Goal: Task Accomplishment & Management: Manage account settings

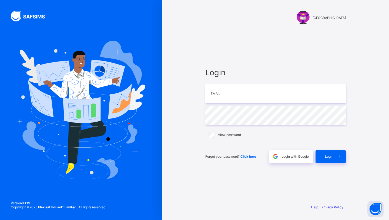
click at [221, 93] on input "email" at bounding box center [275, 93] width 141 height 19
type input "**********"
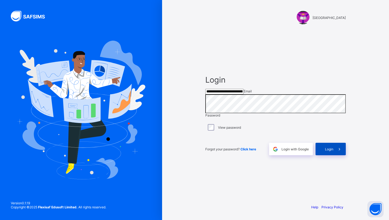
click at [322, 155] on div "Login" at bounding box center [331, 148] width 30 height 12
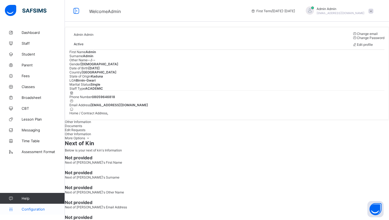
click at [34, 210] on span "Configuration" at bounding box center [43, 209] width 43 height 4
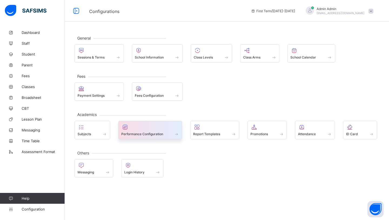
click at [148, 125] on div at bounding box center [150, 127] width 58 height 6
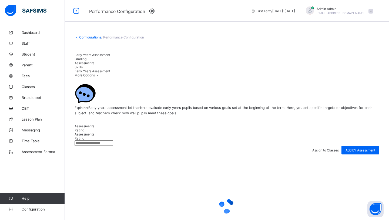
click at [87, 58] on span "Grading" at bounding box center [81, 59] width 12 height 4
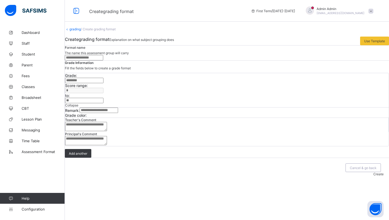
click at [104, 83] on input "text" at bounding box center [84, 80] width 38 height 5
type input "*"
click at [104, 103] on input "*" at bounding box center [84, 100] width 38 height 5
click at [81, 31] on link "grading" at bounding box center [74, 29] width 11 height 4
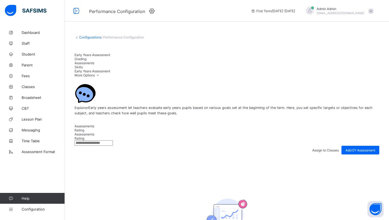
click at [94, 61] on span "Assessments" at bounding box center [85, 63] width 20 height 4
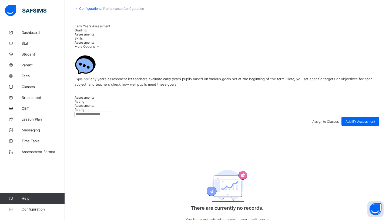
scroll to position [30, 0]
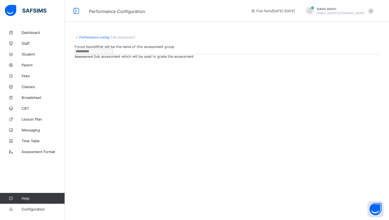
type input "**********"
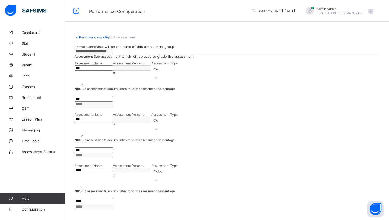
click at [94, 35] on link "Performance config" at bounding box center [94, 37] width 30 height 4
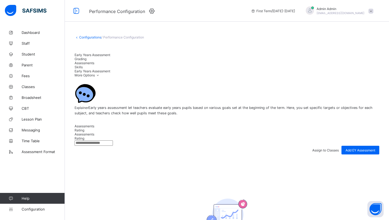
click at [94, 61] on span "Assessments" at bounding box center [85, 63] width 20 height 4
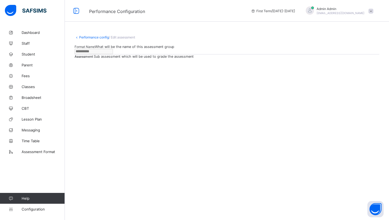
type input "**********"
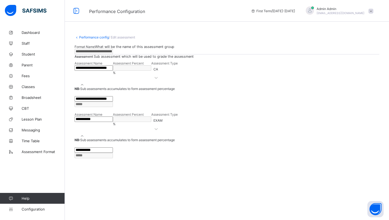
scroll to position [17, 0]
click at [85, 35] on link "Performance config" at bounding box center [94, 37] width 30 height 4
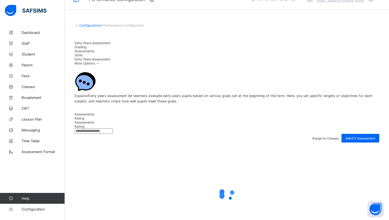
scroll to position [17, 0]
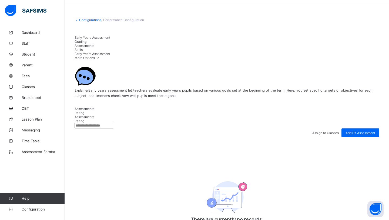
click at [94, 44] on span "Assessments" at bounding box center [85, 46] width 20 height 4
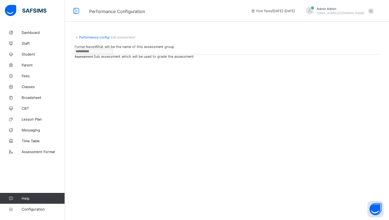
type input "**********"
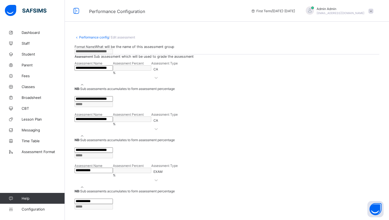
click at [101, 36] on link "Performance config" at bounding box center [94, 37] width 30 height 4
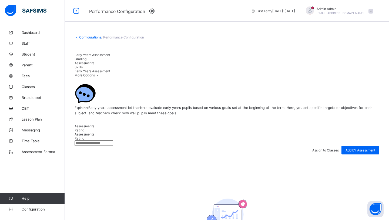
click at [94, 61] on span "Assessments" at bounding box center [85, 63] width 20 height 4
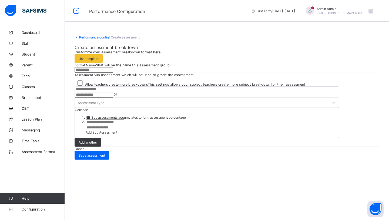
scroll to position [69, 0]
click at [113, 92] on input "text" at bounding box center [94, 89] width 38 height 5
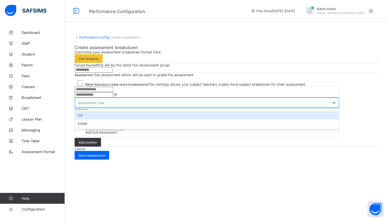
click at [104, 105] on div "Assessment Type" at bounding box center [91, 103] width 26 height 4
click at [245, 119] on div "CA" at bounding box center [207, 115] width 264 height 8
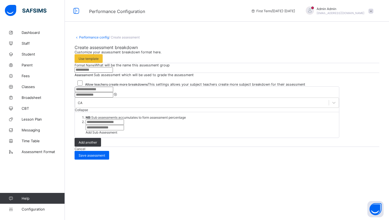
scroll to position [92, 0]
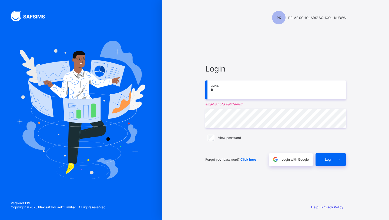
type input "*"
paste input "**********"
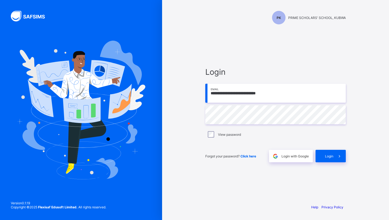
type input "**********"
click at [333, 157] on span "Login" at bounding box center [329, 156] width 8 height 4
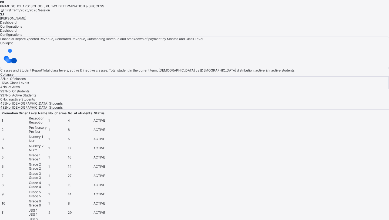
click at [315, 12] on div "SJ" at bounding box center [194, 14] width 389 height 4
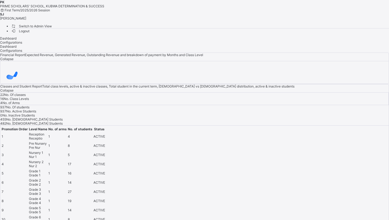
click at [52, 23] on span "Switch to Admin View" at bounding box center [31, 26] width 41 height 6
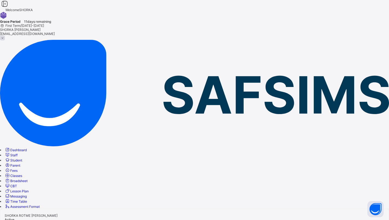
click at [23, 208] on link "School Fees" at bounding box center [14, 210] width 19 height 4
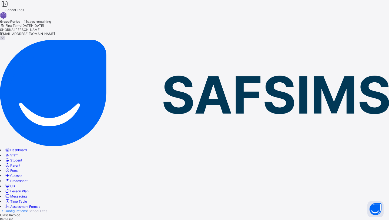
click at [111, 217] on div "Item List" at bounding box center [194, 219] width 389 height 4
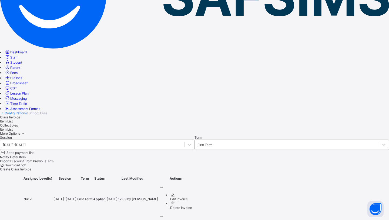
scroll to position [98, 0]
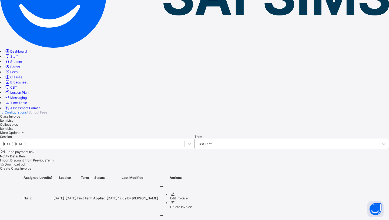
click at [18, 54] on span "Staff" at bounding box center [13, 56] width 7 height 4
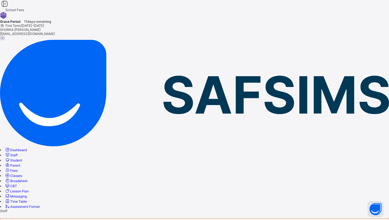
type input "*****"
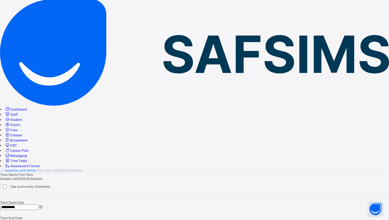
scroll to position [41, 0]
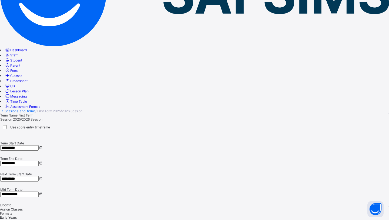
scroll to position [110, 0]
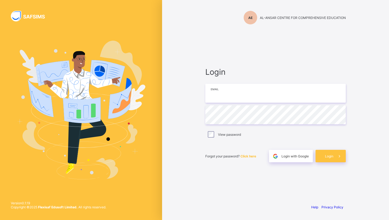
type input "**********"
click at [328, 152] on div "Login" at bounding box center [331, 155] width 30 height 12
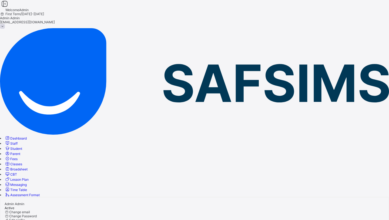
click at [108, 210] on div at bounding box center [194, 212] width 389 height 4
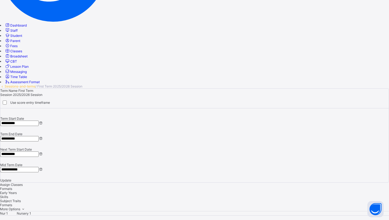
scroll to position [120, 0]
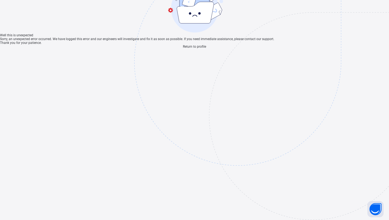
scroll to position [16, 0]
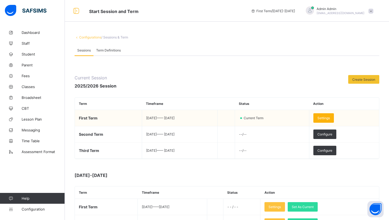
click at [330, 117] on span "Settings" at bounding box center [324, 118] width 12 height 4
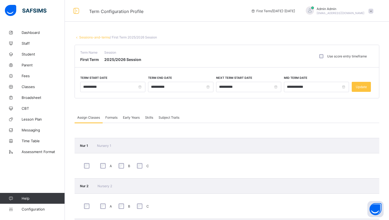
scroll to position [28, 0]
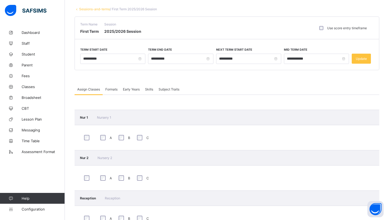
click at [114, 91] on div "Formats" at bounding box center [112, 89] width 18 height 11
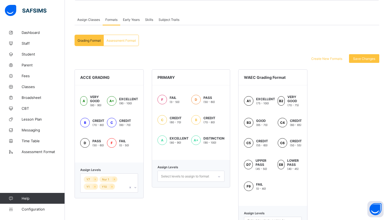
scroll to position [98, 0]
click at [120, 42] on div "Assessment Format" at bounding box center [121, 39] width 35 height 11
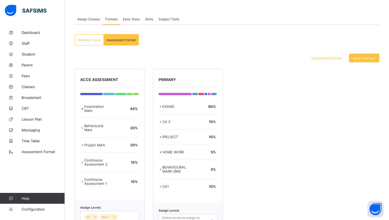
scroll to position [126, 0]
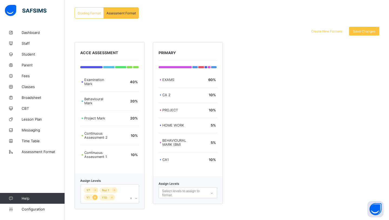
click at [95, 196] on icon at bounding box center [95, 197] width 3 height 4
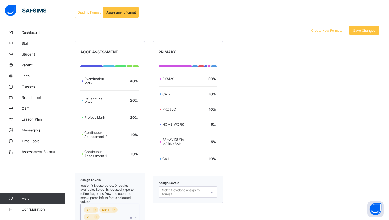
scroll to position [187, 0]
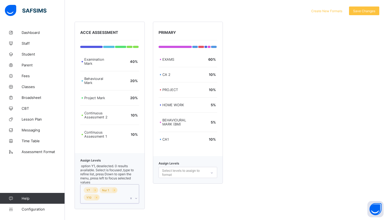
click at [170, 178] on div "Select levels to assign to format" at bounding box center [188, 172] width 59 height 11
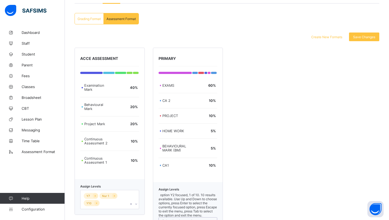
scroll to position [119, 0]
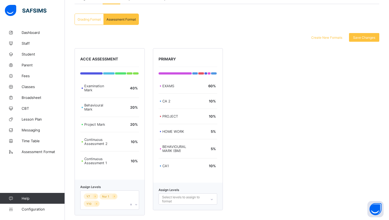
click at [93, 24] on div "Grading Format" at bounding box center [89, 19] width 29 height 11
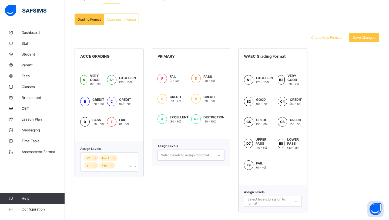
click at [114, 21] on div "Assessment Format" at bounding box center [121, 19] width 35 height 11
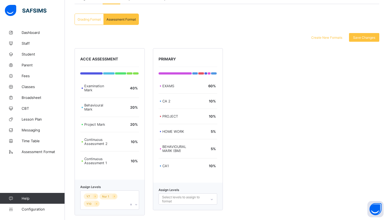
scroll to position [126, 0]
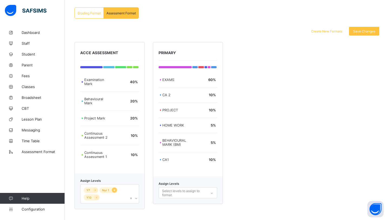
click at [115, 189] on icon at bounding box center [114, 190] width 3 height 4
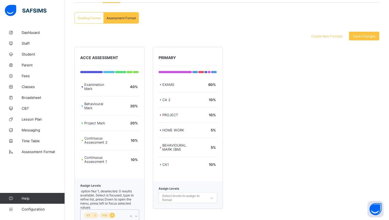
click at [112, 213] on icon at bounding box center [112, 215] width 3 height 4
click at [94, 213] on icon at bounding box center [95, 215] width 3 height 4
click at [186, 194] on div "Select levels to assign to format" at bounding box center [188, 197] width 59 height 11
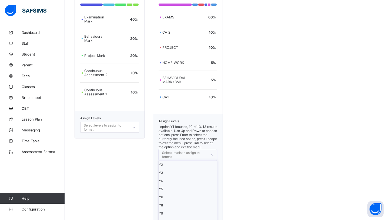
scroll to position [26, 0]
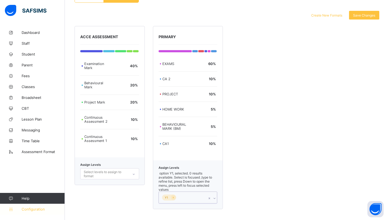
scroll to position [121, 0]
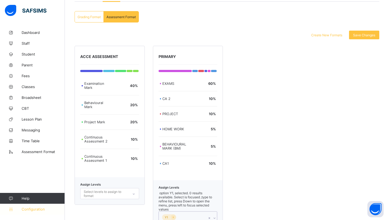
click at [42, 207] on span "Configuration" at bounding box center [43, 209] width 43 height 4
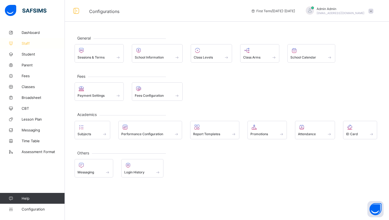
click at [42, 42] on span "Staff" at bounding box center [43, 43] width 43 height 4
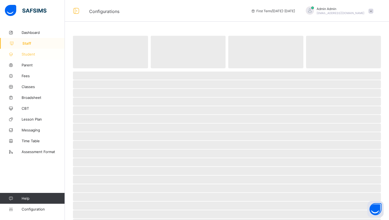
click at [28, 55] on span "Student" at bounding box center [43, 54] width 43 height 4
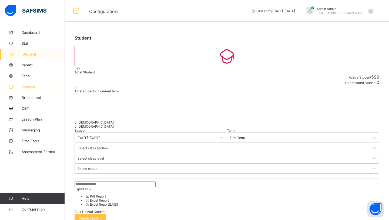
click at [31, 89] on link "Classes" at bounding box center [32, 86] width 65 height 11
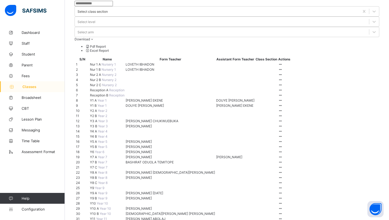
scroll to position [35, 0]
click at [95, 102] on span "Y1 A" at bounding box center [94, 100] width 8 height 4
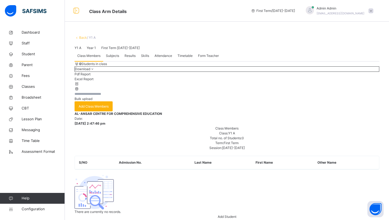
click at [109, 109] on span "Add Class Members" at bounding box center [94, 106] width 30 height 5
